Goal: Task Accomplishment & Management: Complete application form

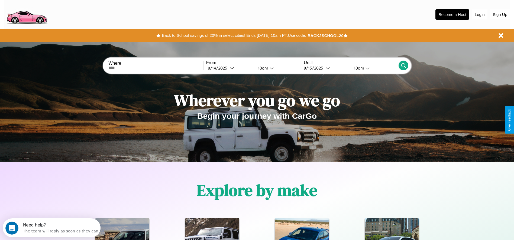
scroll to position [112, 0]
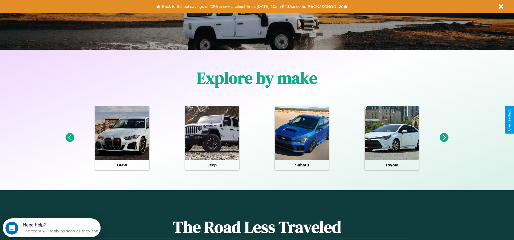
click at [444, 138] on icon at bounding box center [444, 137] width 9 height 9
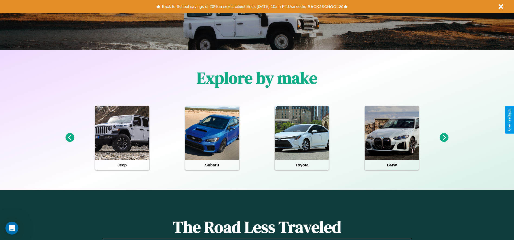
click at [70, 138] on icon at bounding box center [69, 137] width 9 height 9
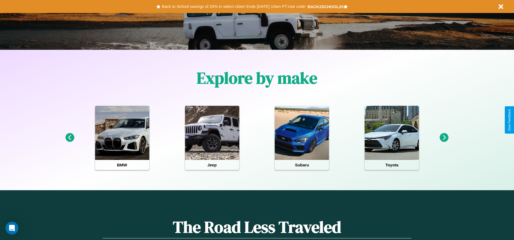
click at [444, 138] on icon at bounding box center [444, 137] width 9 height 9
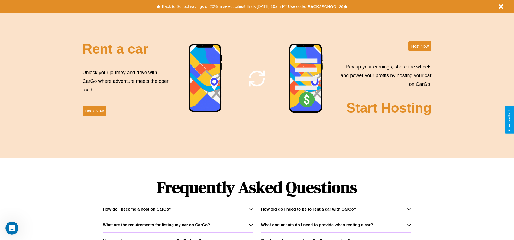
scroll to position [777, 0]
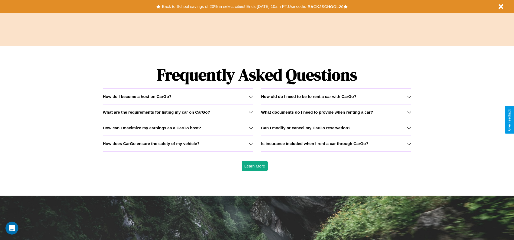
click at [251, 96] on icon at bounding box center [251, 97] width 4 height 4
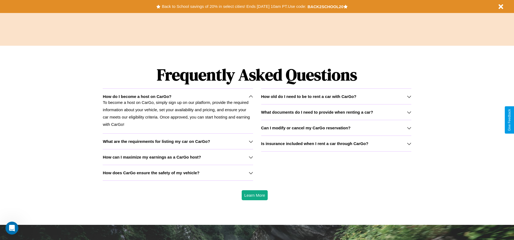
click at [336, 96] on h3 "How old do I need to be to rent a car with CarGo?" at bounding box center [308, 96] width 95 height 5
click at [336, 144] on h3 "Is insurance included when I rent a car through CarGo?" at bounding box center [314, 143] width 107 height 5
click at [178, 111] on p "To become a host on CarGo, simply sign up on our platform, provide the required…" at bounding box center [178, 113] width 150 height 29
click at [336, 128] on h3 "Can I modify or cancel my CarGo reservation?" at bounding box center [305, 128] width 89 height 5
click at [251, 173] on icon at bounding box center [251, 173] width 4 height 4
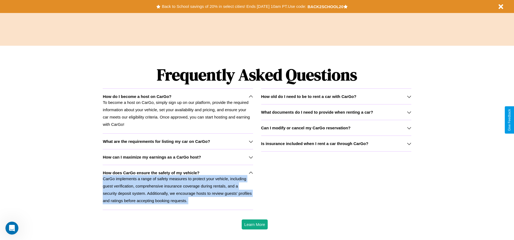
scroll to position [0, 0]
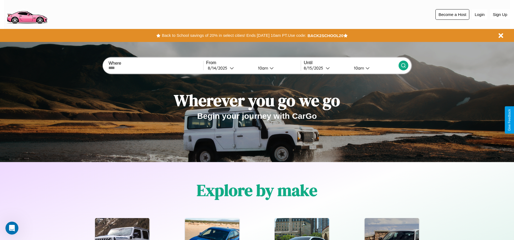
click at [452, 14] on button "Become a Host" at bounding box center [452, 14] width 34 height 11
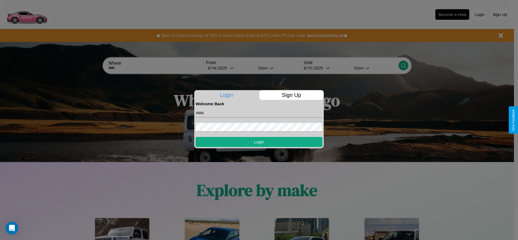
click at [291, 95] on p "Sign Up" at bounding box center [291, 95] width 65 height 10
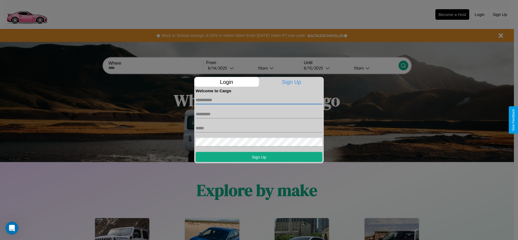
click at [259, 100] on input "text" at bounding box center [259, 100] width 127 height 9
type input "*****"
click at [259, 114] on input "text" at bounding box center [259, 114] width 127 height 9
type input "******"
click at [259, 128] on input "text" at bounding box center [259, 128] width 127 height 9
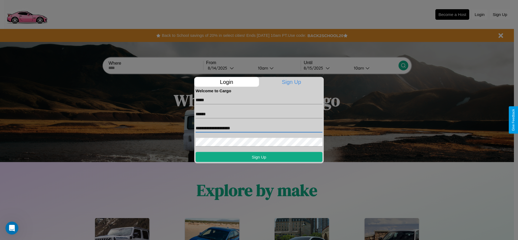
type input "**********"
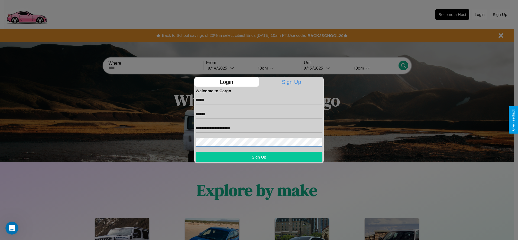
click at [259, 157] on button "Sign Up" at bounding box center [259, 157] width 127 height 10
